Goal: Navigation & Orientation: Find specific page/section

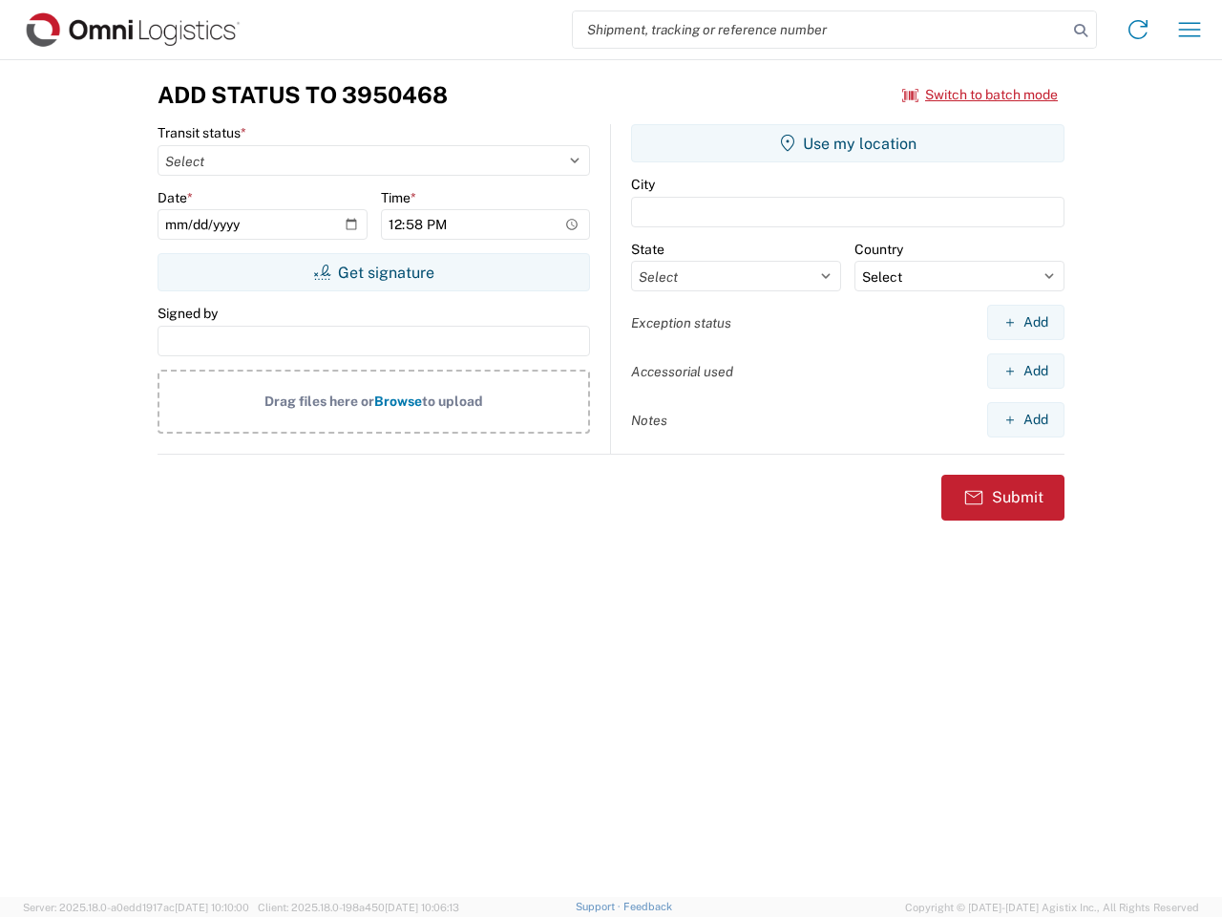
click at [820, 30] on input "search" at bounding box center [820, 29] width 495 height 36
click at [1081, 31] on icon at bounding box center [1080, 30] width 27 height 27
click at [1138, 30] on icon at bounding box center [1138, 29] width 31 height 31
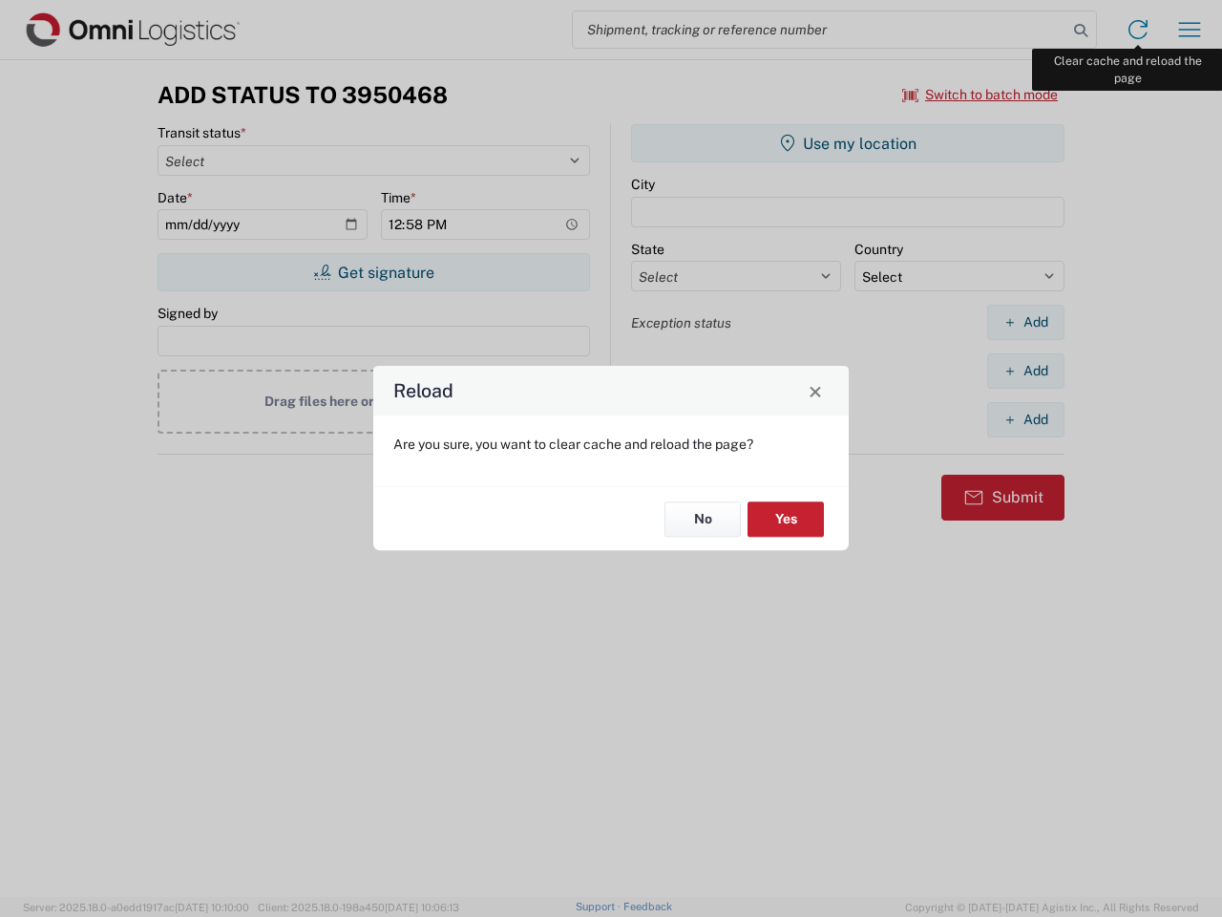
click at [1190, 30] on div "Reload Are you sure, you want to clear cache and reload the page? No Yes" at bounding box center [611, 458] width 1222 height 917
click at [980, 95] on div "Reload Are you sure, you want to clear cache and reload the page? No Yes" at bounding box center [611, 458] width 1222 height 917
click at [373, 272] on div "Reload Are you sure, you want to clear cache and reload the page? No Yes" at bounding box center [611, 458] width 1222 height 917
click at [848, 143] on div "Reload Are you sure, you want to clear cache and reload the page? No Yes" at bounding box center [611, 458] width 1222 height 917
click at [1025, 322] on div "Reload Are you sure, you want to clear cache and reload the page? No Yes" at bounding box center [611, 458] width 1222 height 917
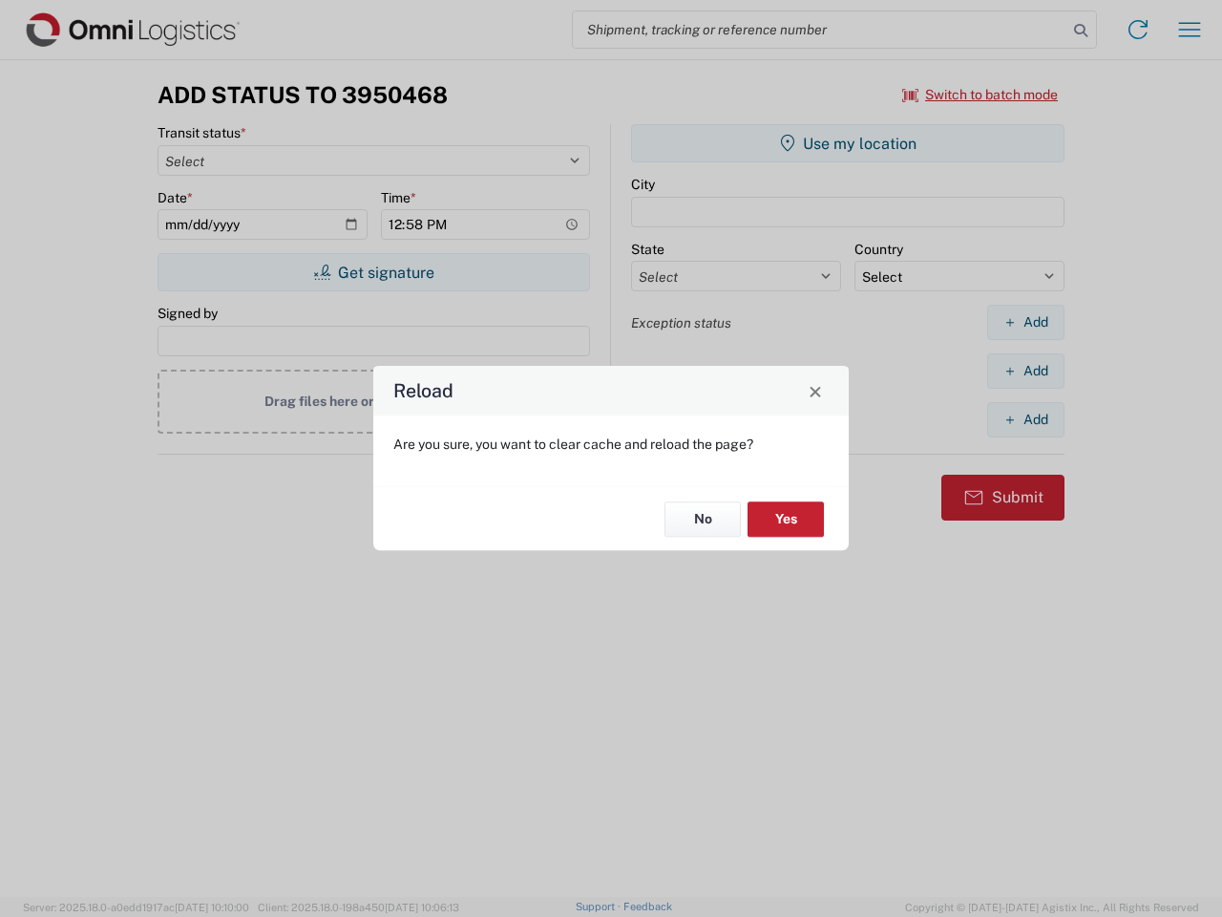
click at [1025, 370] on div "Reload Are you sure, you want to clear cache and reload the page? No Yes" at bounding box center [611, 458] width 1222 height 917
click at [1025, 419] on div "Reload Are you sure, you want to clear cache and reload the page? No Yes" at bounding box center [611, 458] width 1222 height 917
